Goal: Information Seeking & Learning: Understand process/instructions

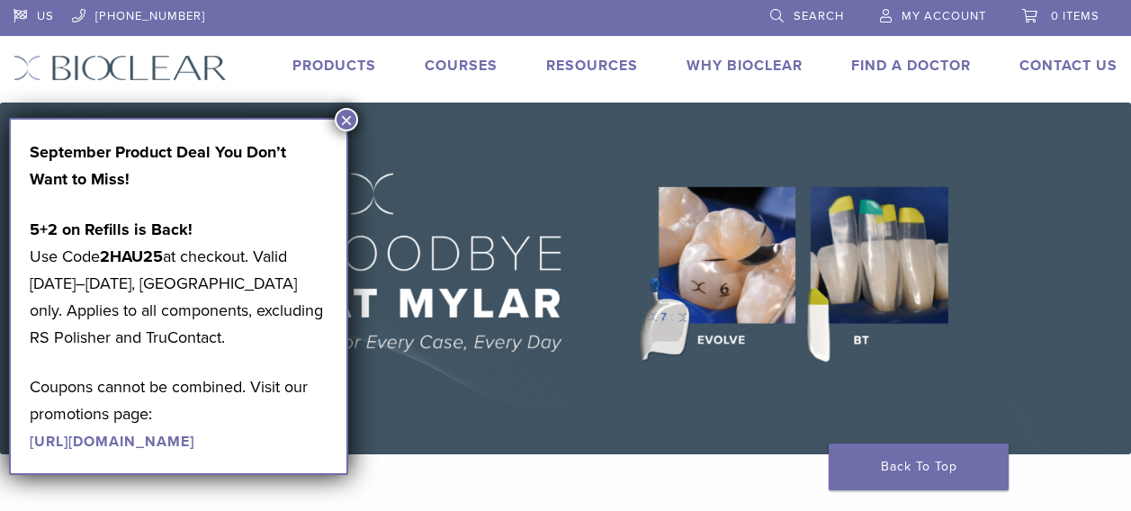
click at [351, 118] on button "×" at bounding box center [346, 119] width 23 height 23
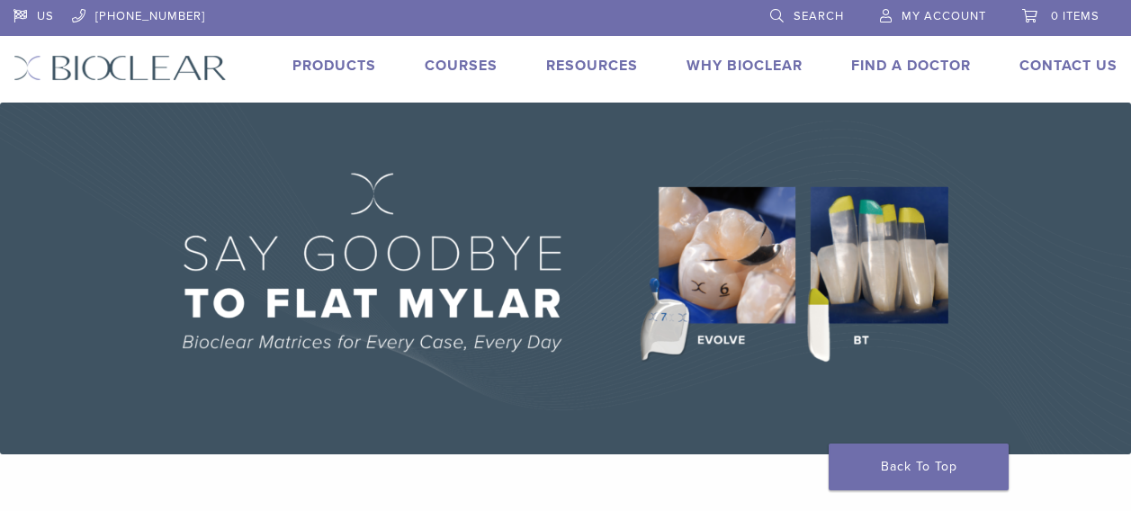
click at [338, 67] on link "Products" at bounding box center [334, 66] width 84 height 18
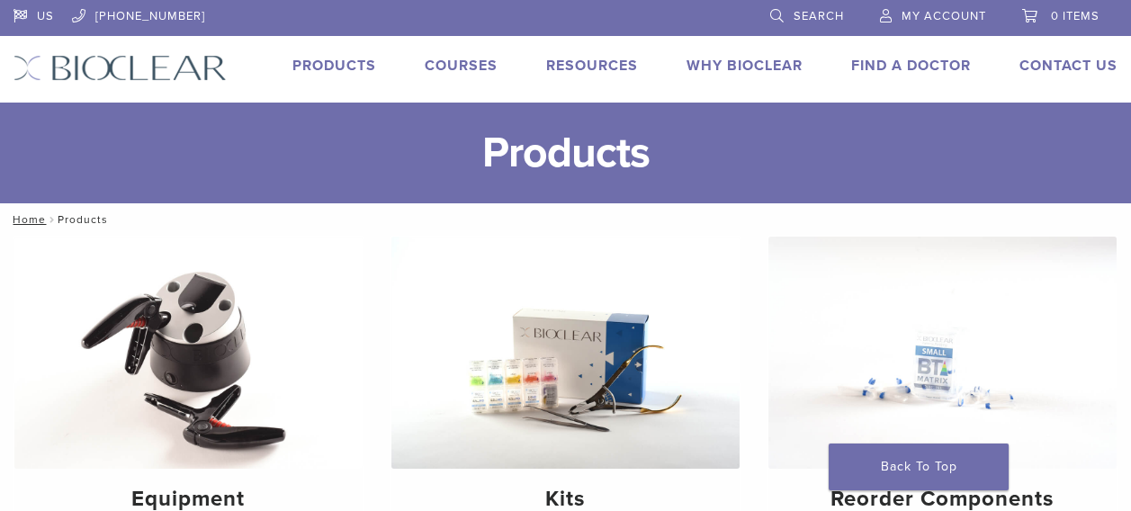
click at [462, 60] on link "Courses" at bounding box center [461, 66] width 73 height 18
click at [710, 69] on link "Why Bioclear" at bounding box center [744, 66] width 116 height 18
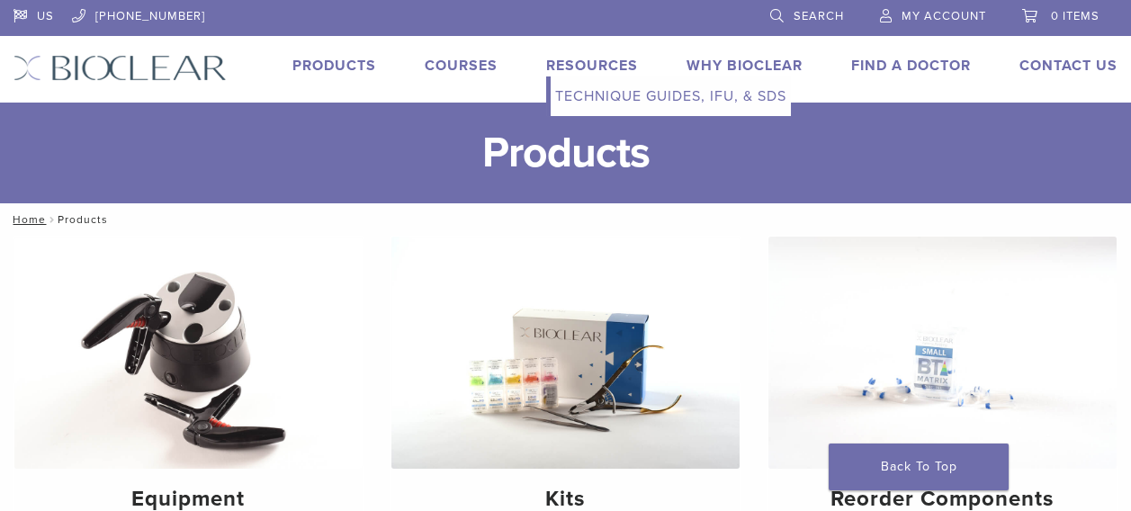
click at [612, 95] on link "Technique Guides, IFU, & SDS" at bounding box center [671, 96] width 240 height 40
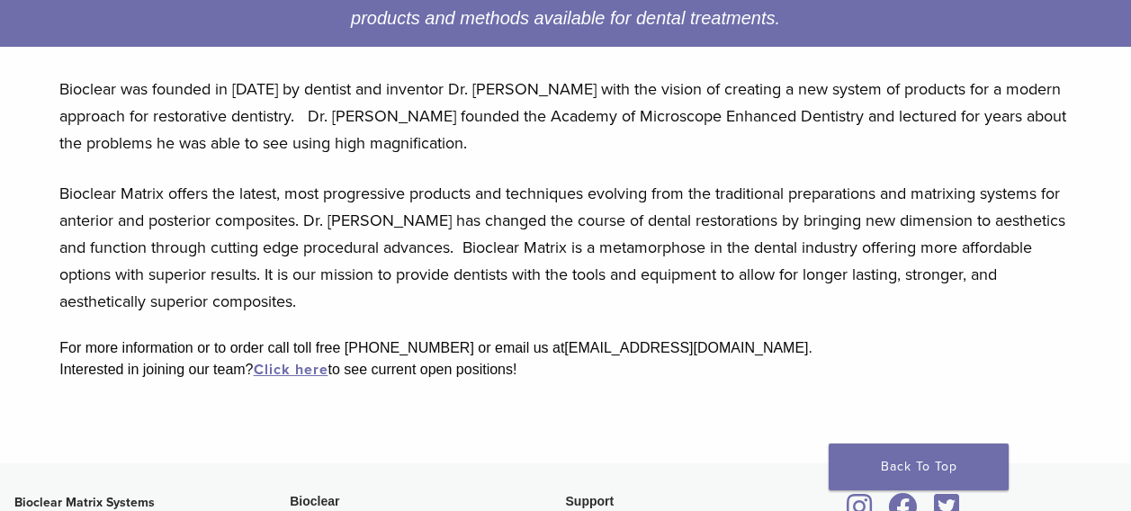
scroll to position [358, 0]
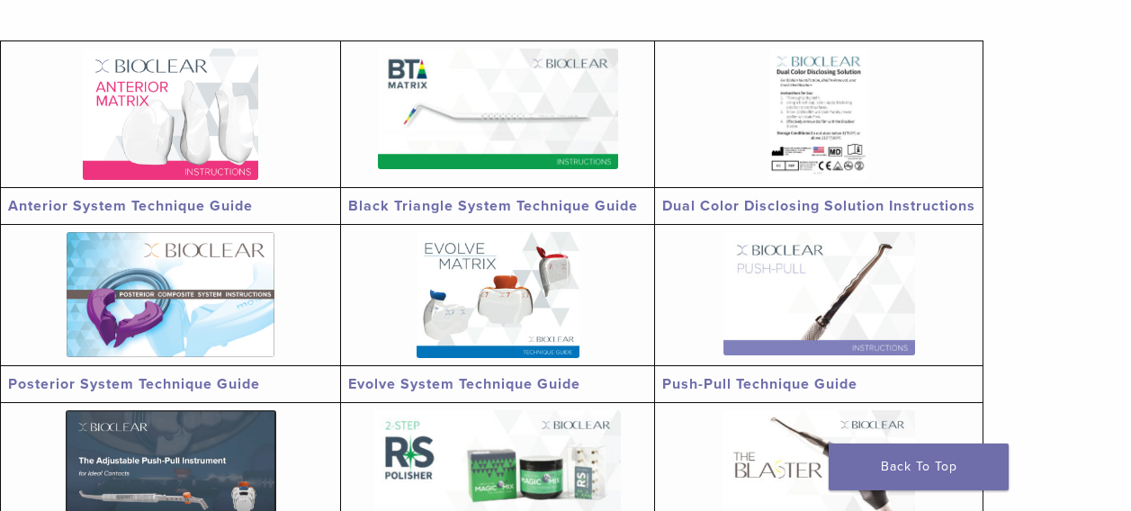
scroll to position [270, 0]
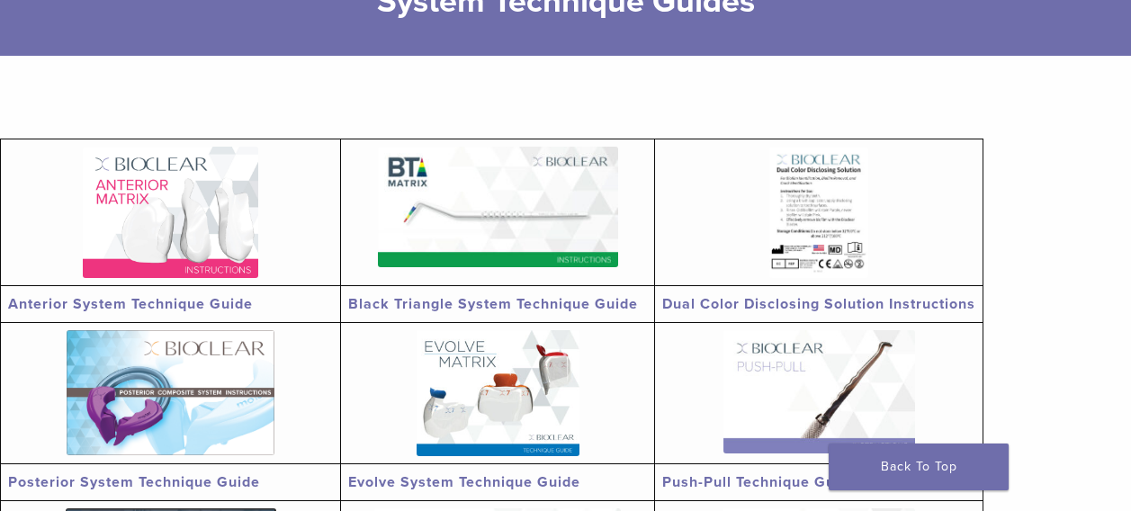
click at [195, 206] on img at bounding box center [170, 212] width 175 height 131
